Goal: Understand process/instructions: Learn about a topic

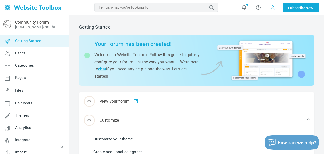
click at [273, 8] on span at bounding box center [273, 7] width 5 height 5
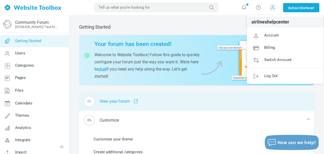
drag, startPoint x: 201, startPoint y: 114, endPoint x: 186, endPoint y: 109, distance: 16.6
click at [202, 114] on div "0% Customize" at bounding box center [196, 120] width 235 height 19
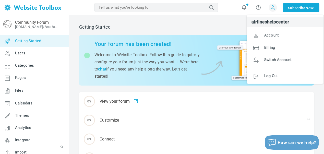
click at [85, 16] on div "Getting Started Your forum has been created! Welcome to Website Toolbox! Follow…" at bounding box center [196, 111] width 255 height 193
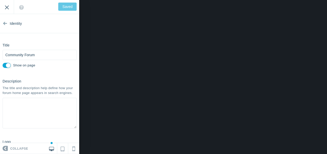
click at [8, 7] on input "Exit" at bounding box center [7, 7] width 14 height 14
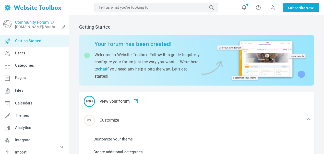
click at [33, 21] on link "Community Forum" at bounding box center [32, 22] width 34 height 5
